Goal: Browse casually

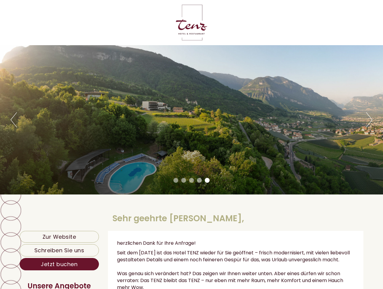
click at [191, 145] on div "Previous Next 1 2 3 4 5" at bounding box center [191, 119] width 383 height 149
click at [14, 120] on button "Previous" at bounding box center [14, 119] width 6 height 15
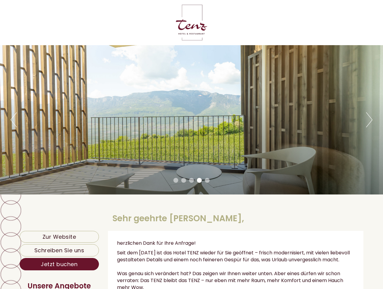
click at [191, 120] on div "Previous Next 1 2 3 4 5" at bounding box center [191, 119] width 383 height 149
click at [369, 120] on button "Next" at bounding box center [369, 119] width 6 height 15
click at [176, 180] on li "1" at bounding box center [175, 180] width 5 height 5
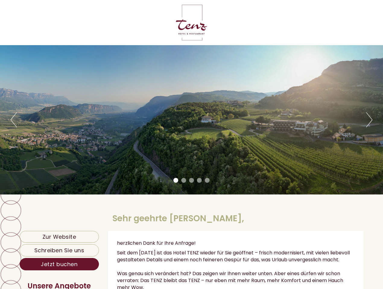
click at [184, 180] on li "2" at bounding box center [183, 180] width 5 height 5
click at [191, 180] on li "3" at bounding box center [191, 180] width 5 height 5
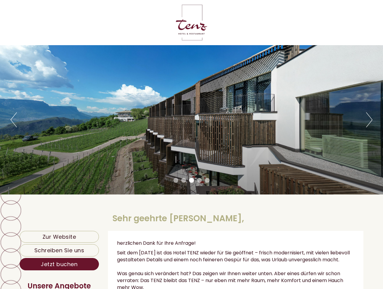
click at [199, 180] on li "4" at bounding box center [199, 180] width 5 height 5
click at [207, 180] on li "5" at bounding box center [207, 180] width 5 height 5
